Goal: Information Seeking & Learning: Learn about a topic

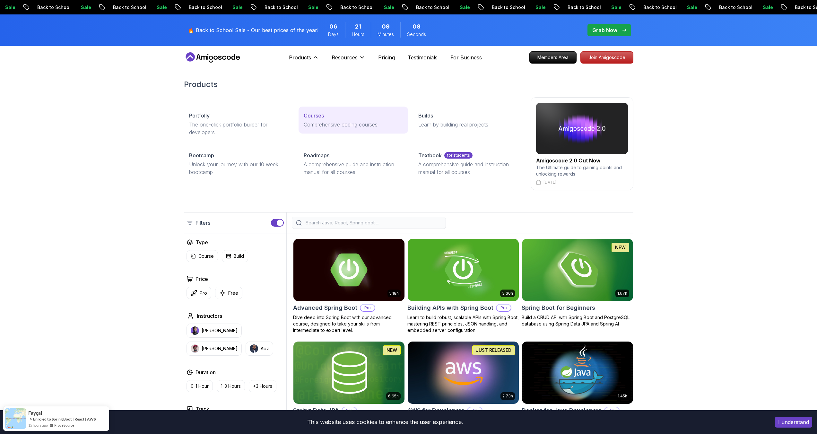
click at [316, 115] on p "Courses" at bounding box center [314, 116] width 20 height 8
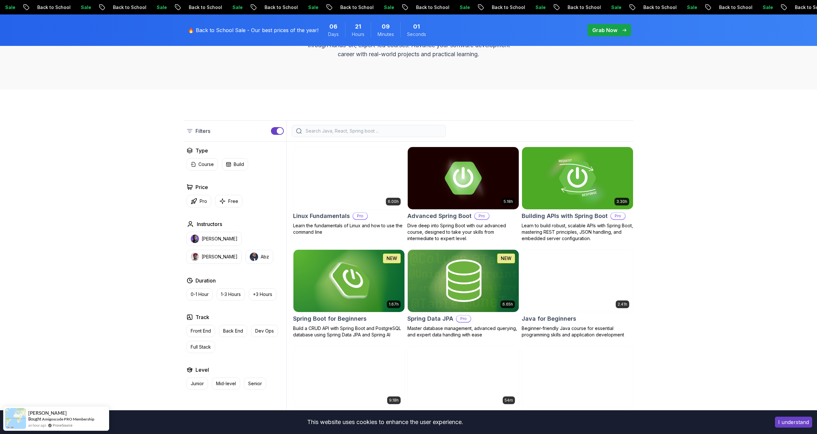
scroll to position [160, 0]
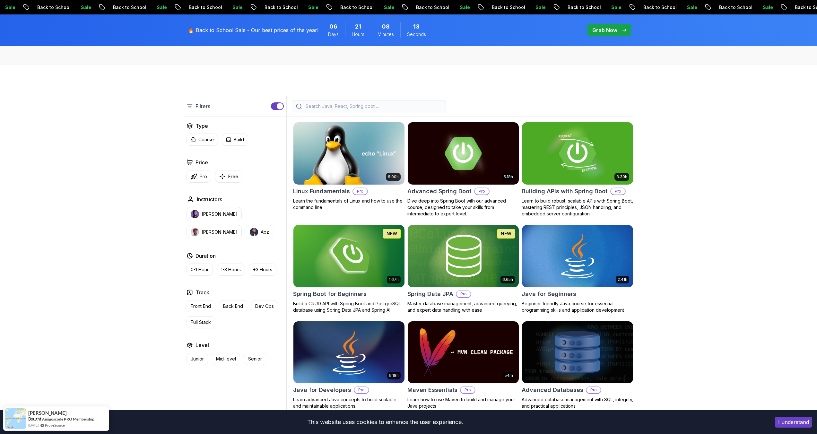
scroll to position [127, 0]
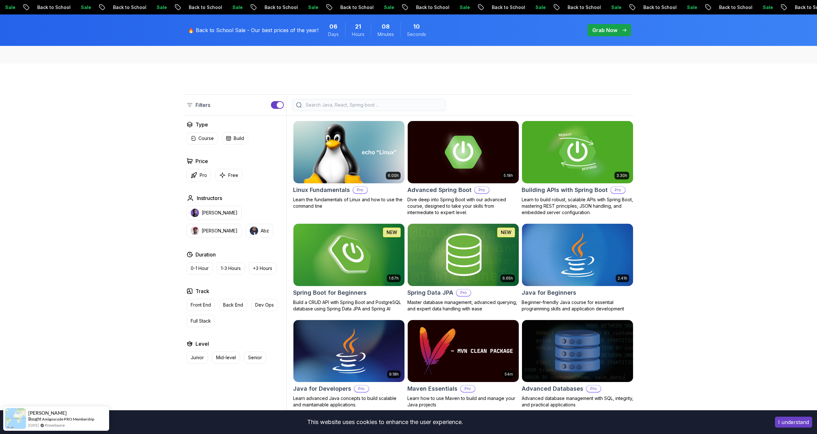
click at [345, 295] on h2 "Spring Boot for Beginners" at bounding box center [330, 292] width 74 height 9
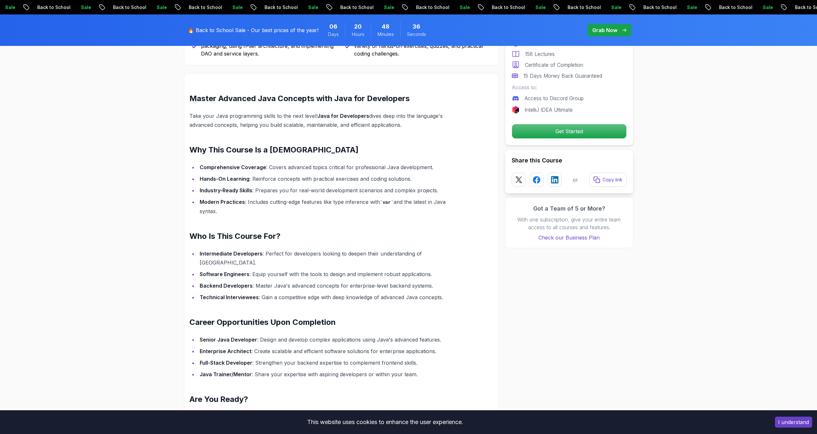
scroll to position [464, 0]
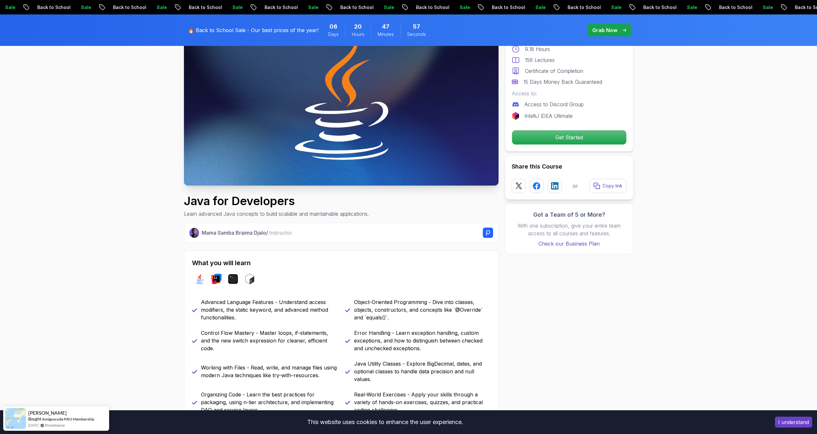
scroll to position [0, 0]
